Goal: Check status: Check status

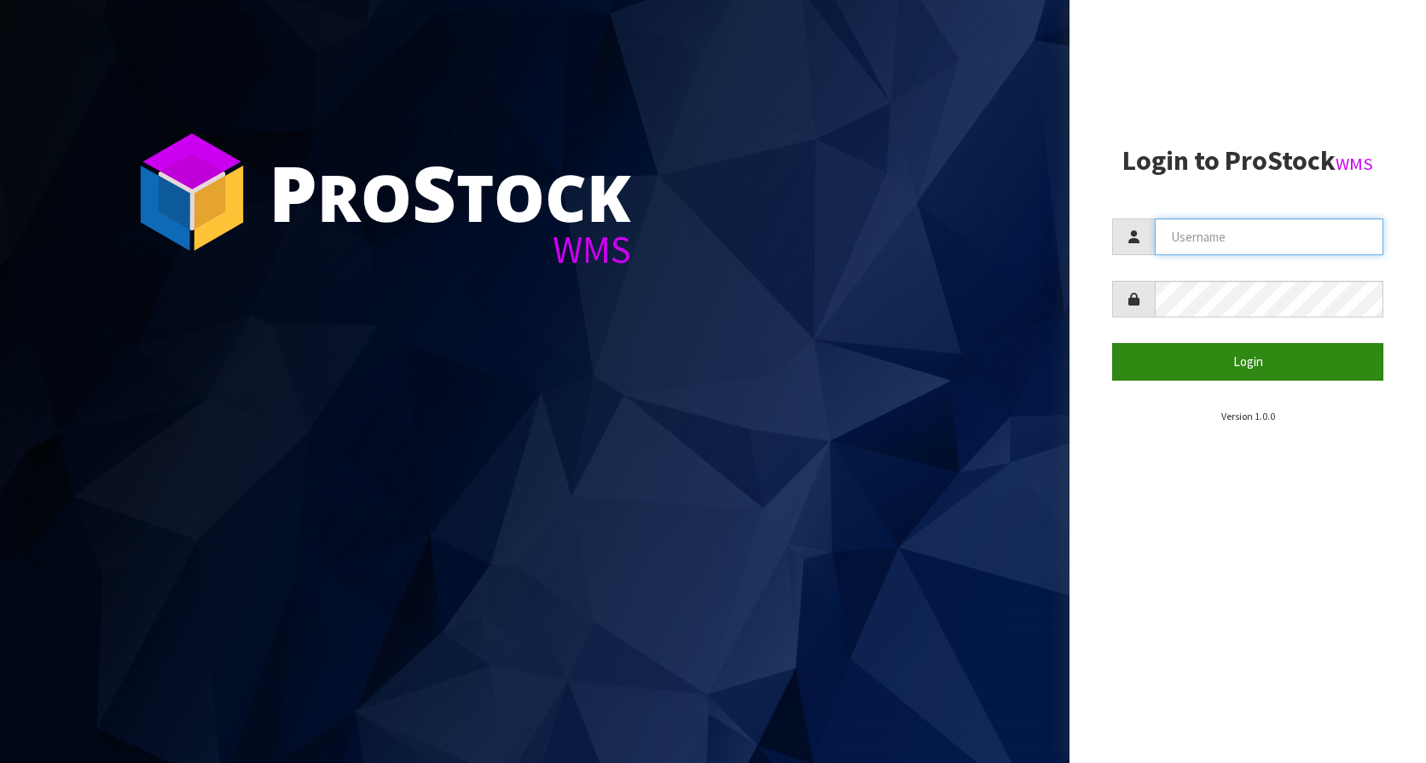
type input "KitchenAid"
click at [1206, 352] on button "Login" at bounding box center [1247, 361] width 271 height 37
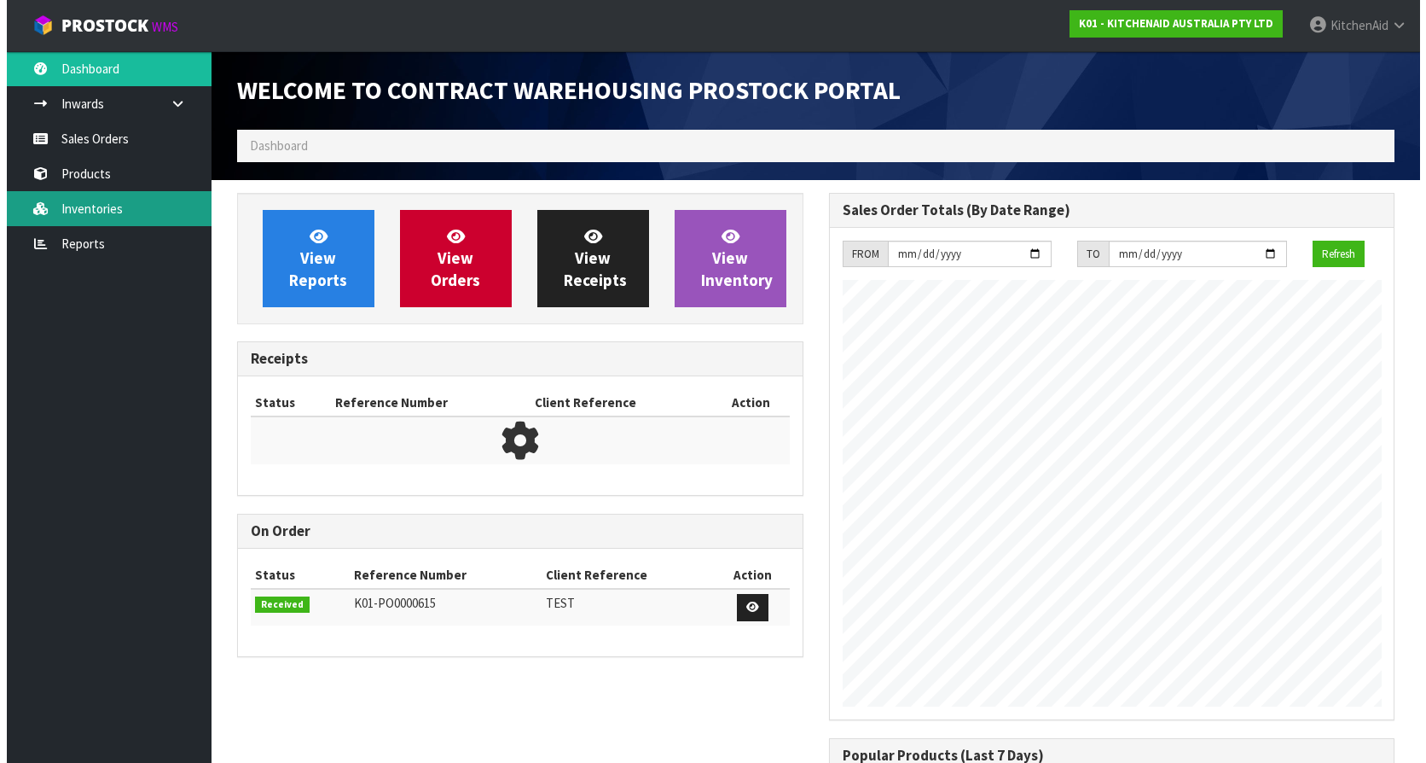
scroll to position [946, 591]
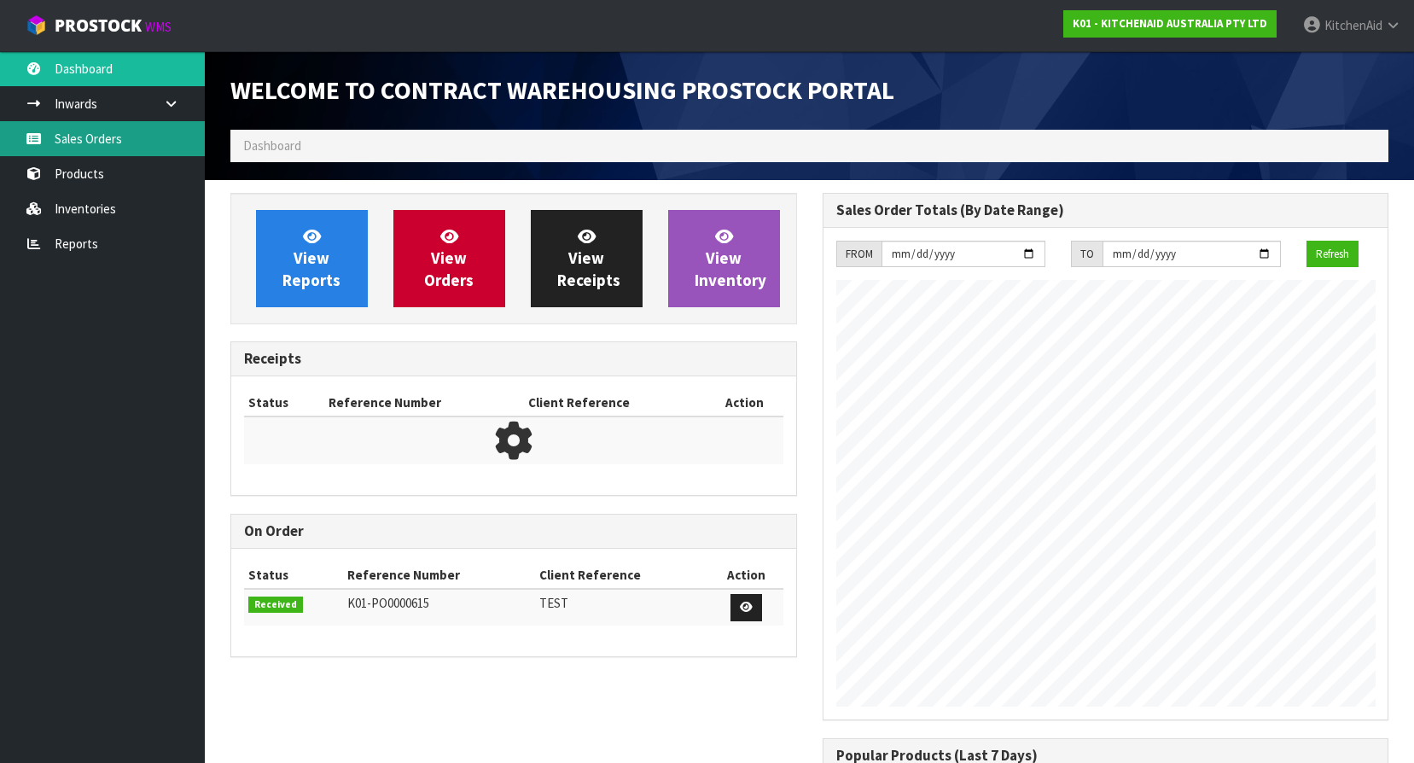
click at [82, 142] on link "Sales Orders" at bounding box center [102, 138] width 205 height 35
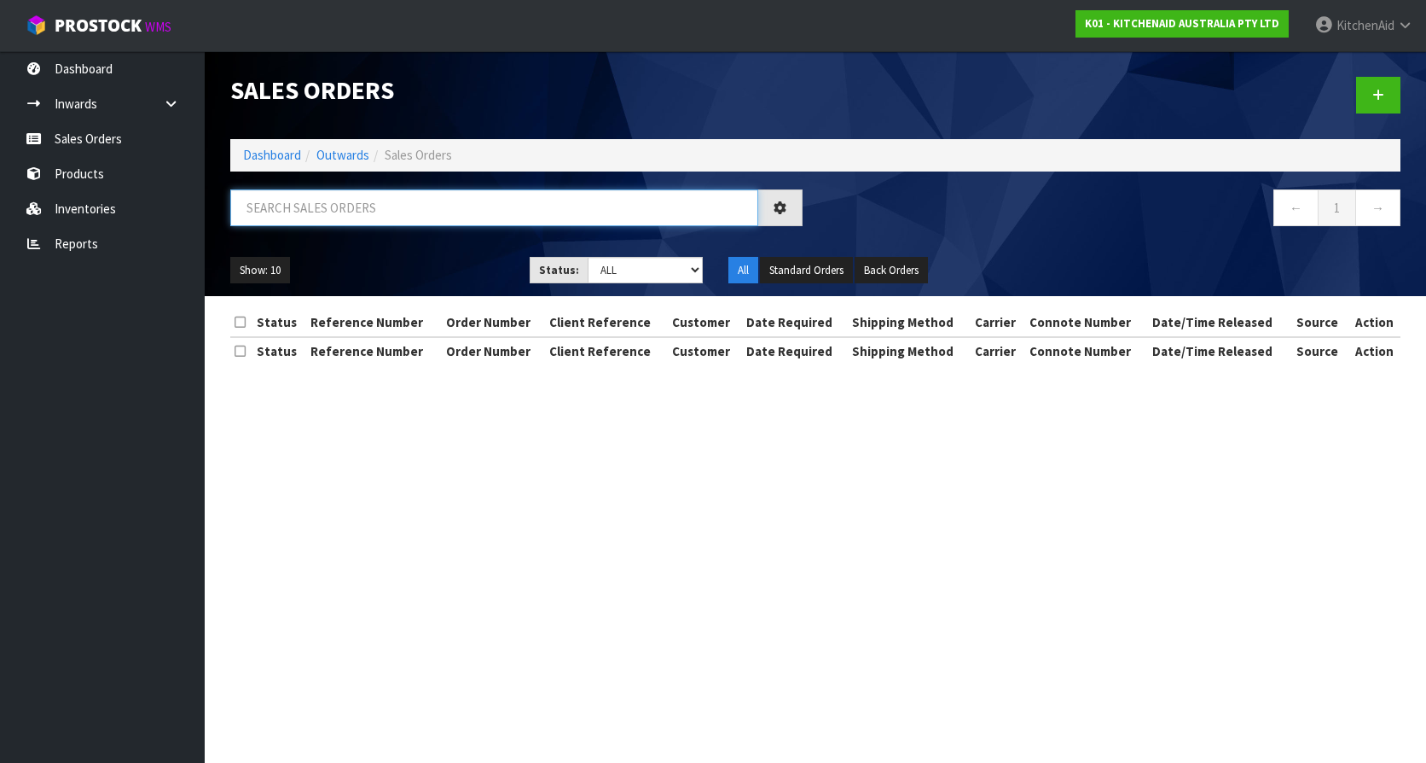
click at [312, 206] on input "text" at bounding box center [494, 207] width 528 height 37
paste input "63886449508715"
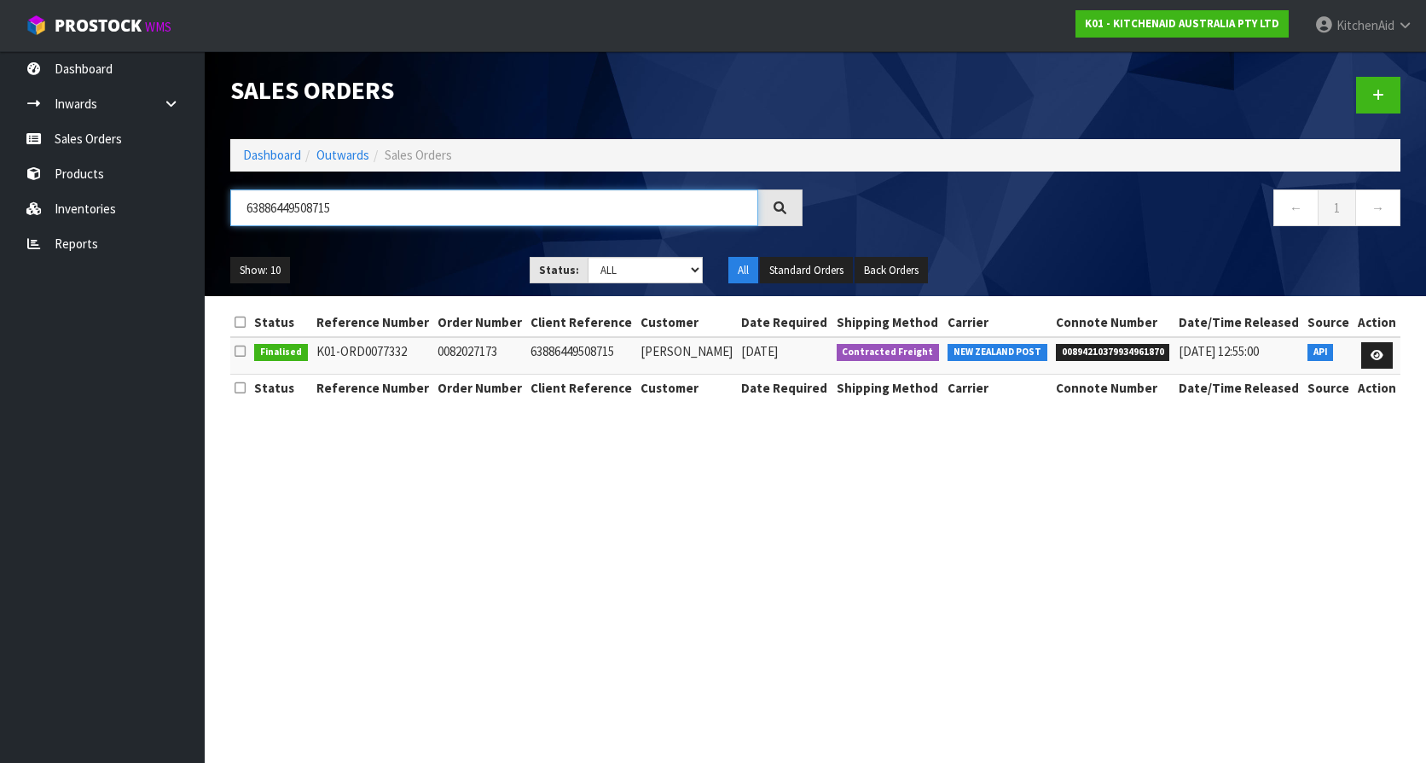
type input "63886449508715"
click at [1103, 346] on span "00894210379934961870" at bounding box center [1113, 352] width 114 height 17
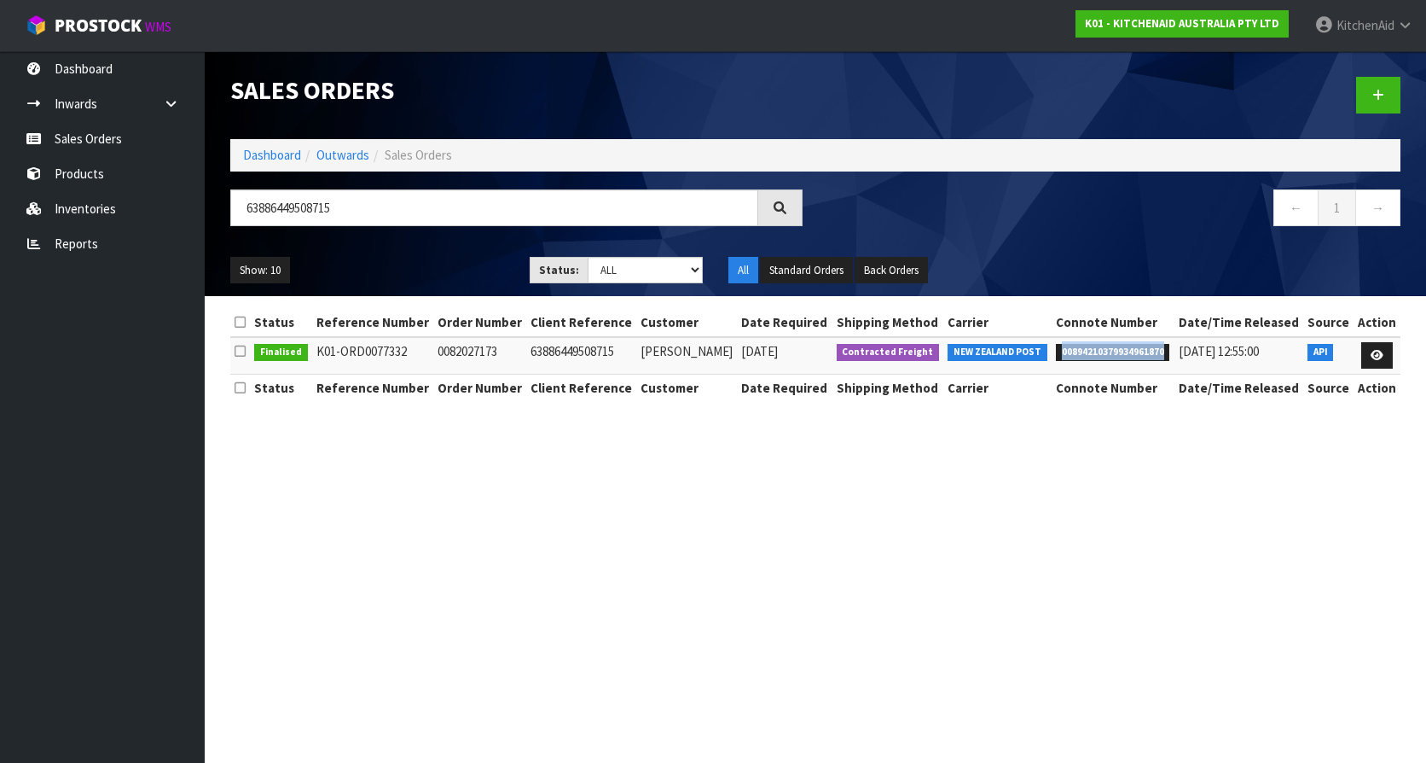
click at [1102, 346] on span "00894210379934961870" at bounding box center [1113, 352] width 114 height 17
copy span "00894210379934961870"
